Goal: Task Accomplishment & Management: Use online tool/utility

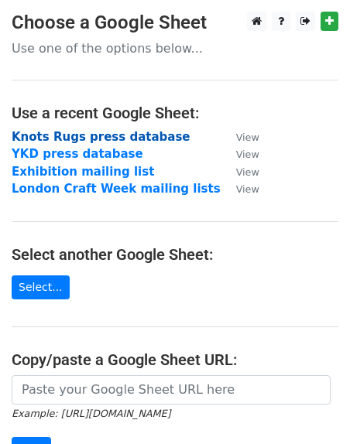
click at [69, 134] on strong "Knots Rugs press database" at bounding box center [101, 137] width 179 height 14
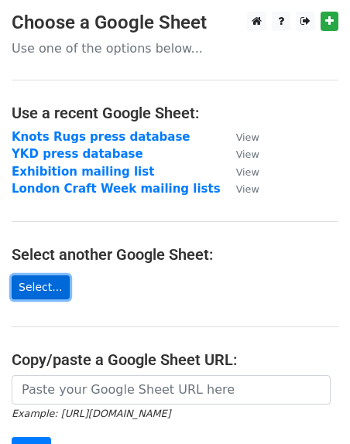
click at [51, 285] on link "Select..." at bounding box center [41, 287] width 58 height 24
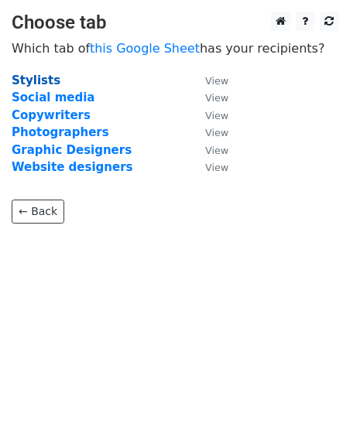
click at [41, 84] on strong "Stylists" at bounding box center [36, 80] width 49 height 14
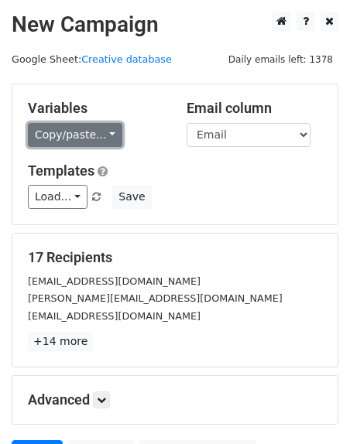
click at [57, 137] on link "Copy/paste..." at bounding box center [75, 135] width 94 height 24
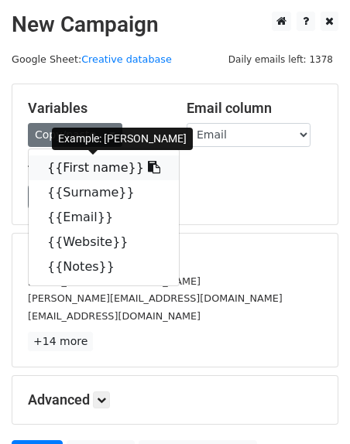
click at [61, 167] on link "{{First name}}" at bounding box center [104, 167] width 150 height 25
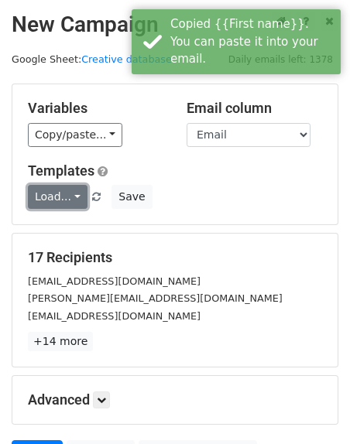
click at [57, 194] on link "Load..." at bounding box center [58, 197] width 60 height 24
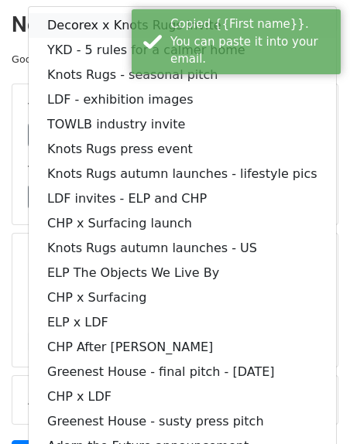
click at [67, 32] on link "Decorex x Knots Rugs invite" at bounding box center [182, 25] width 307 height 25
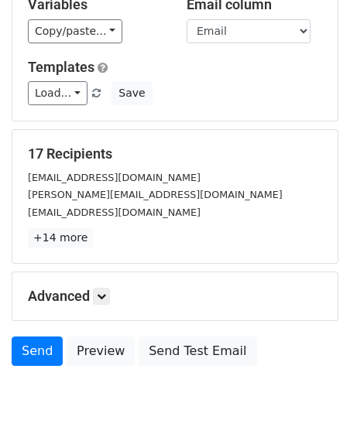
scroll to position [157, 0]
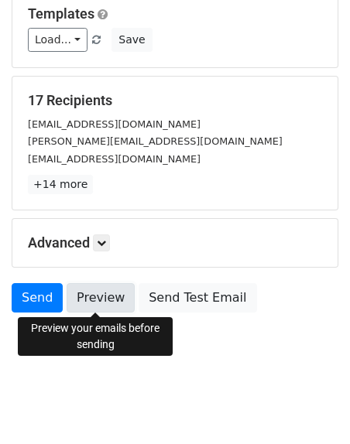
click at [100, 301] on link "Preview" at bounding box center [101, 297] width 68 height 29
